Goal: Task Accomplishment & Management: Complete application form

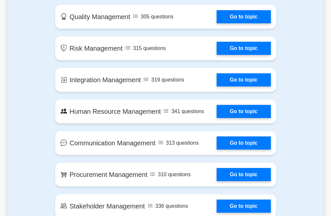
scroll to position [263, 0]
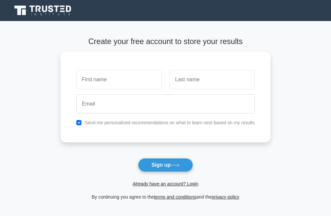
click at [99, 81] on input "text" at bounding box center [118, 79] width 85 height 19
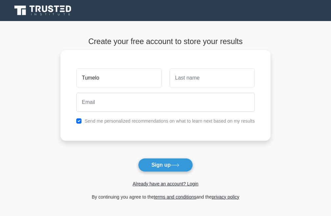
type input "Tumelo"
click at [189, 74] on input "text" at bounding box center [212, 77] width 85 height 19
type input "Thetsane"
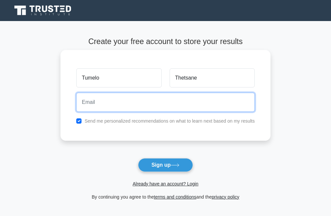
click at [150, 105] on input "email" at bounding box center [165, 102] width 179 height 19
type input "t"
click at [118, 104] on input "[DOMAIN_NAME]" at bounding box center [165, 102] width 179 height 19
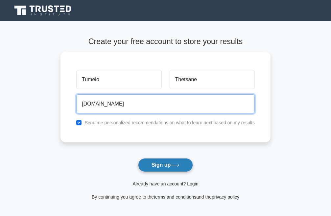
type input "[DOMAIN_NAME]"
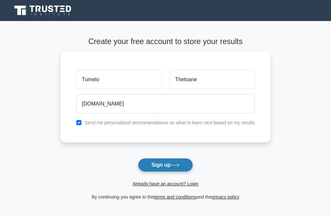
drag, startPoint x: 169, startPoint y: 170, endPoint x: 176, endPoint y: 172, distance: 7.1
click at [176, 172] on button "Sign up" at bounding box center [165, 165] width 55 height 14
click at [166, 168] on button "Sign up" at bounding box center [165, 165] width 55 height 14
